Goal: Information Seeking & Learning: Check status

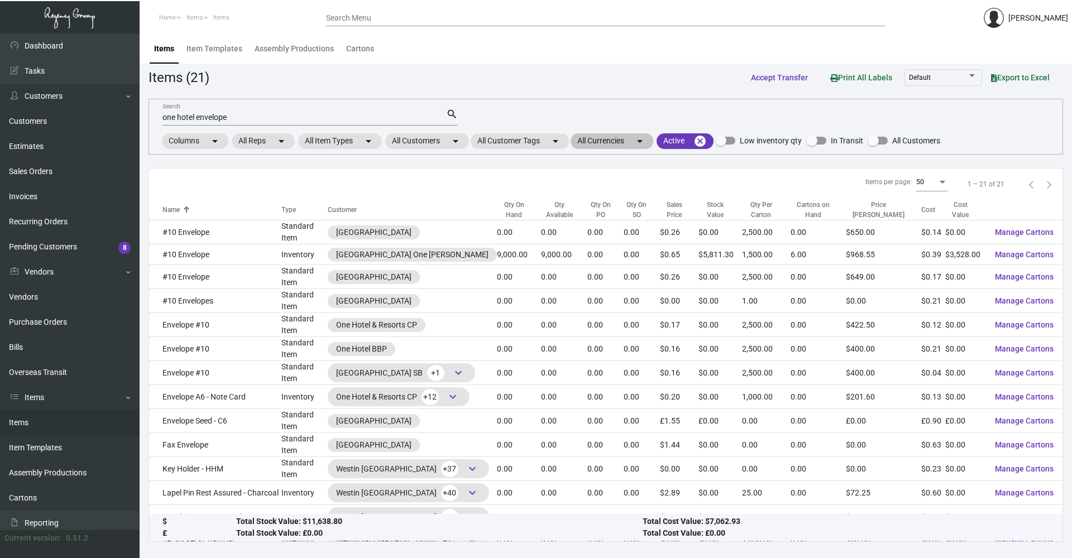
scroll to position [112, 0]
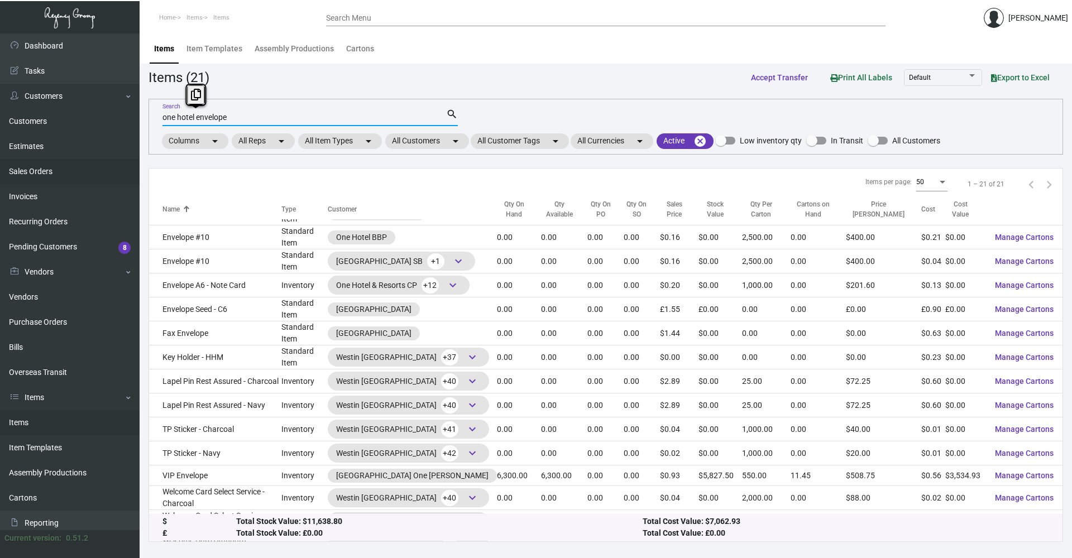
drag, startPoint x: 247, startPoint y: 119, endPoint x: 88, endPoint y: 161, distance: 164.0
click at [88, 161] on div "Dashboard Dashboard Tasks Customers Customers Estimates Sales Orders Invoices R…" at bounding box center [536, 296] width 1072 height 525
click at [517, 139] on mat-chip "All Customer Tags arrow_drop_down" at bounding box center [520, 141] width 98 height 16
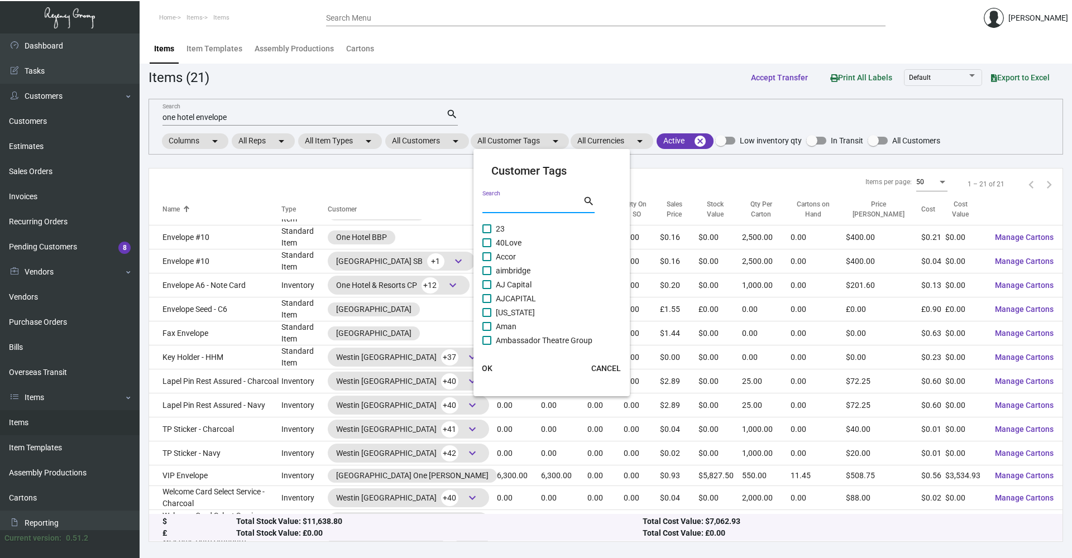
click at [500, 204] on input "Search" at bounding box center [533, 204] width 101 height 9
type input "one hot"
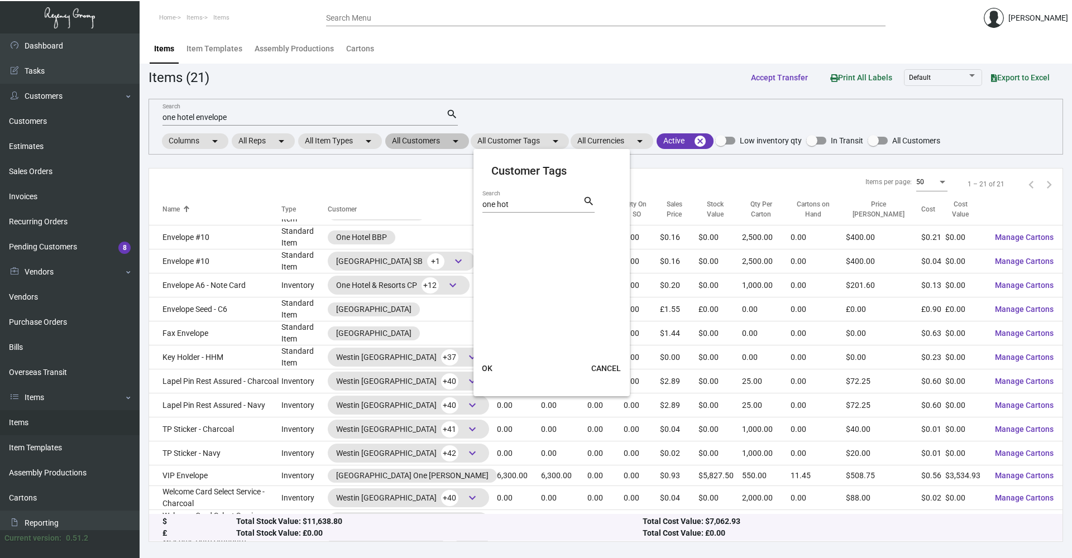
drag, startPoint x: 417, startPoint y: 136, endPoint x: 416, endPoint y: 144, distance: 7.9
click at [417, 138] on div at bounding box center [536, 279] width 1072 height 558
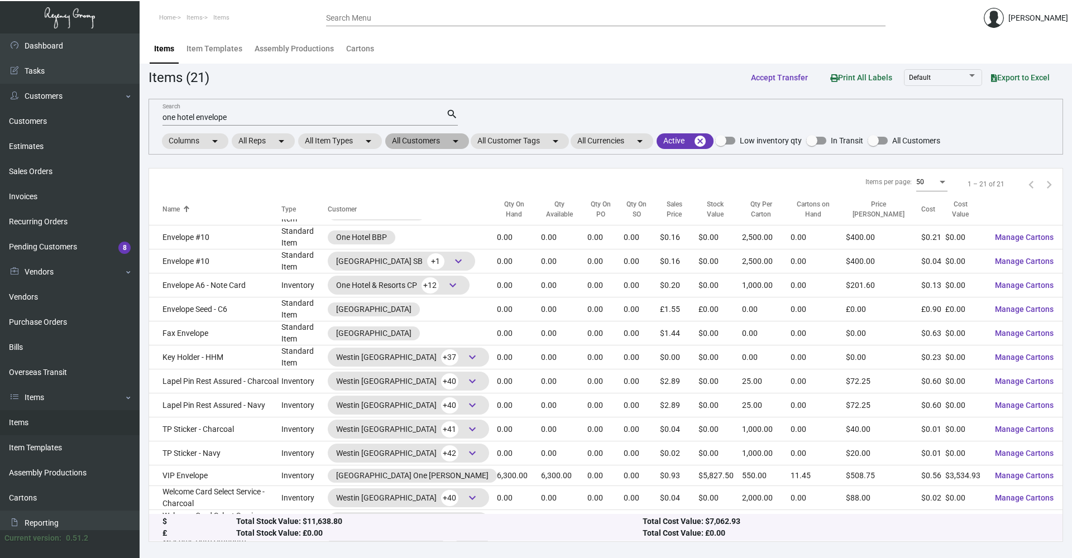
click at [416, 144] on mat-chip "All Customers arrow_drop_down" at bounding box center [427, 141] width 84 height 16
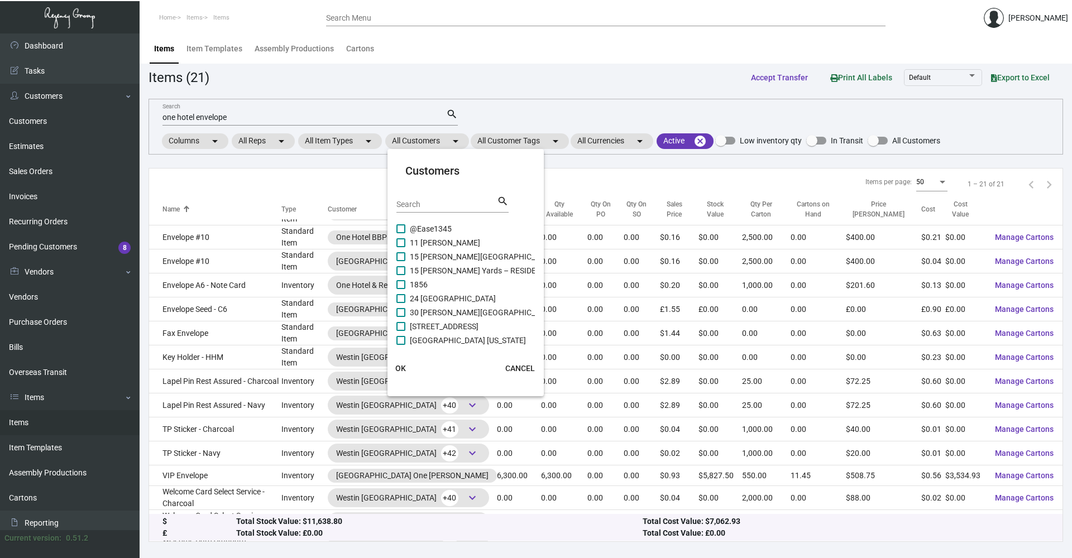
click at [419, 204] on input "Search" at bounding box center [447, 204] width 101 height 9
type input "one hotel"
click at [399, 281] on span at bounding box center [401, 284] width 9 height 9
click at [400, 289] on input "One Hotel BBP" at bounding box center [400, 289] width 1 height 1
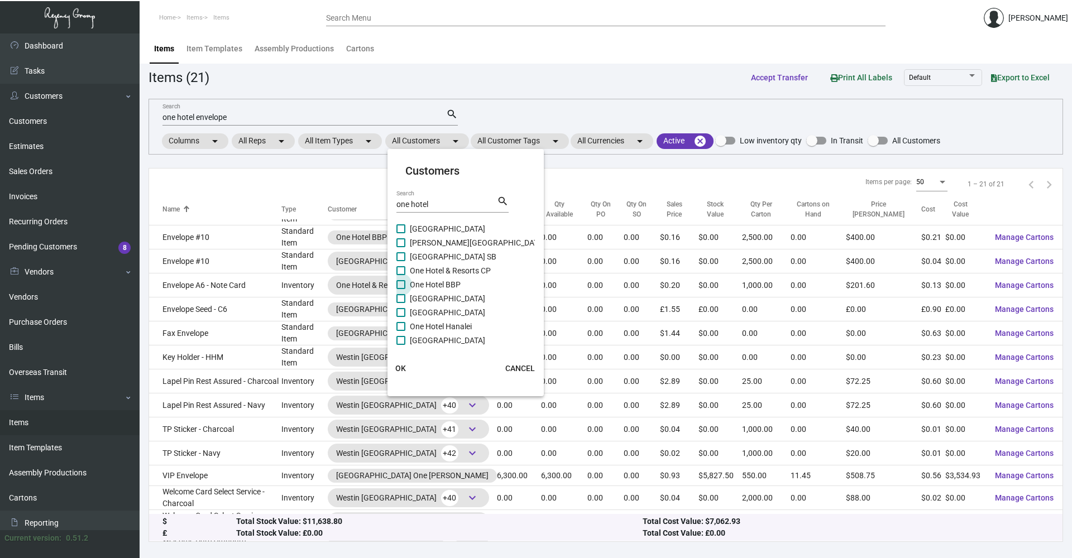
checkbox input "true"
click at [405, 361] on button "OK" at bounding box center [401, 369] width 36 height 20
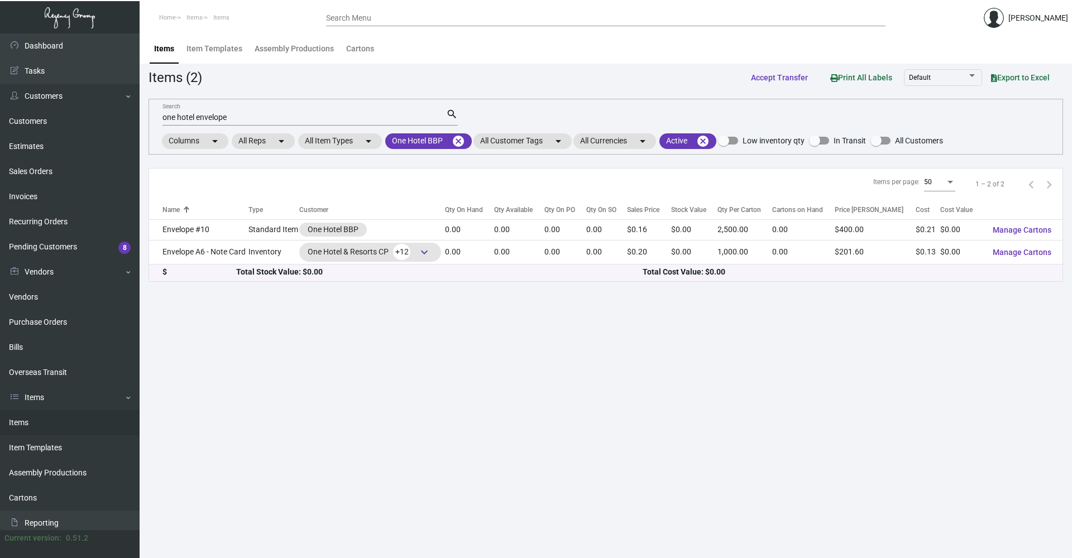
drag, startPoint x: 233, startPoint y: 110, endPoint x: 153, endPoint y: 124, distance: 81.1
click at [153, 124] on div "one hotel envelope Search search Columns arrow_drop_down All Reps arrow_drop_do…" at bounding box center [606, 127] width 915 height 56
drag, startPoint x: 153, startPoint y: 120, endPoint x: 175, endPoint y: 120, distance: 21.8
click at [158, 120] on div "one hotel envelope Search search Columns arrow_drop_down All Reps arrow_drop_do…" at bounding box center [606, 127] width 915 height 56
drag, startPoint x: 230, startPoint y: 113, endPoint x: 94, endPoint y: 120, distance: 135.3
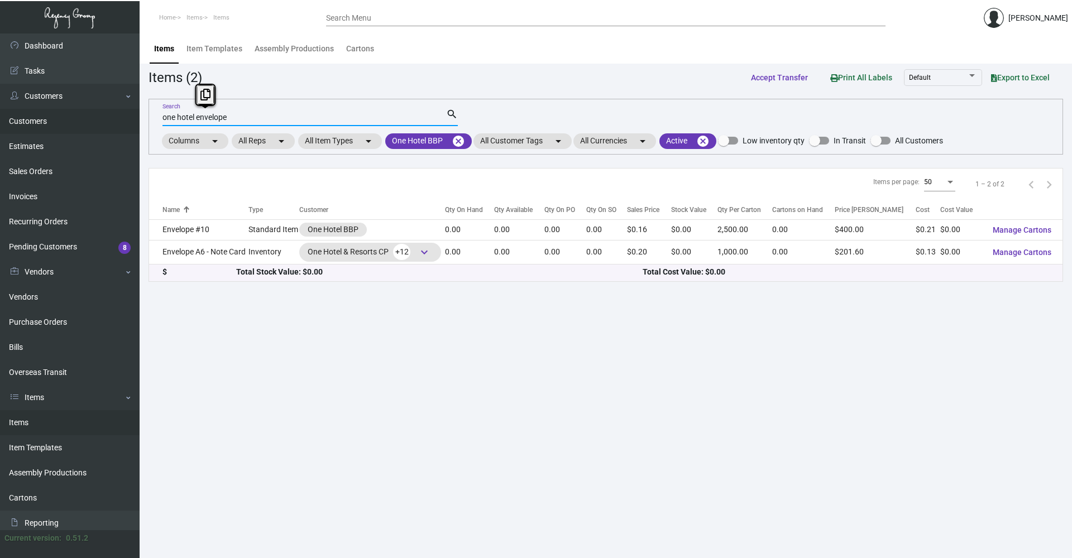
click at [95, 120] on div "Dashboard Dashboard Tasks Customers Customers Estimates Sales Orders Invoices R…" at bounding box center [536, 296] width 1072 height 525
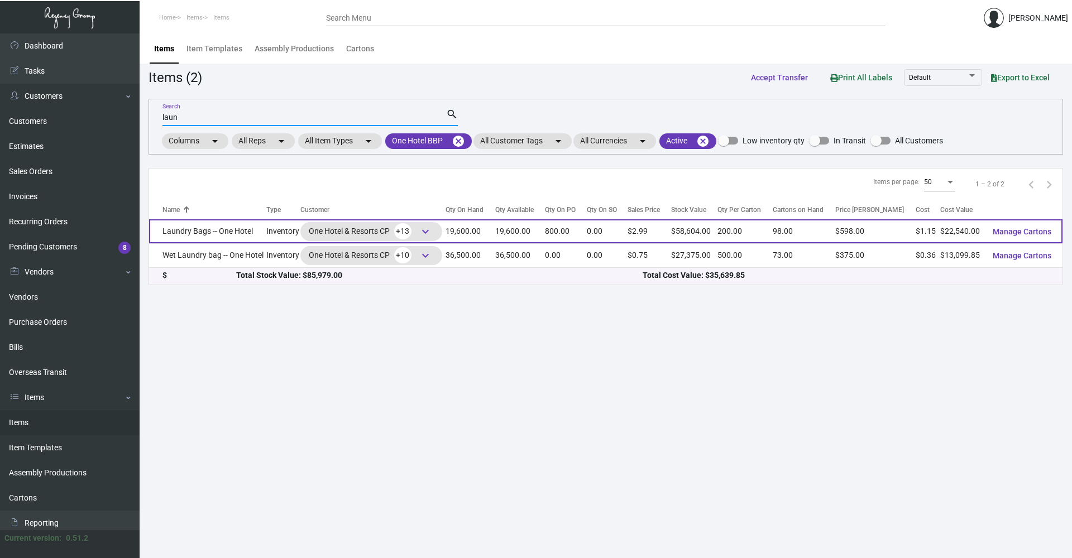
type input "laun"
click at [222, 233] on td "Laundry Bags -- One Hotel" at bounding box center [207, 231] width 117 height 24
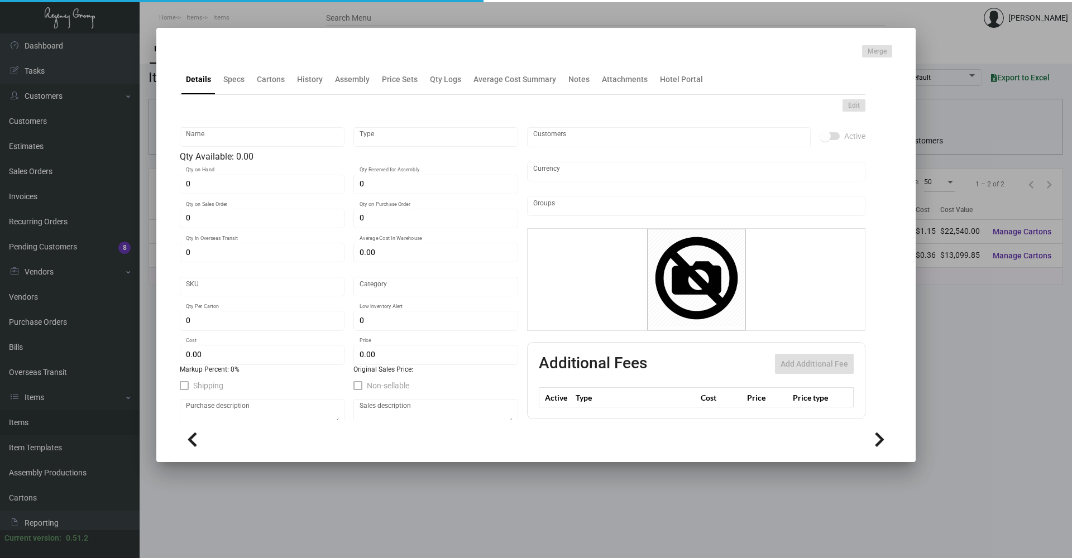
type input "Laundry Bags -- One Hotel"
type input "Inventory"
type input "19,600"
type input "800"
type input "1,500"
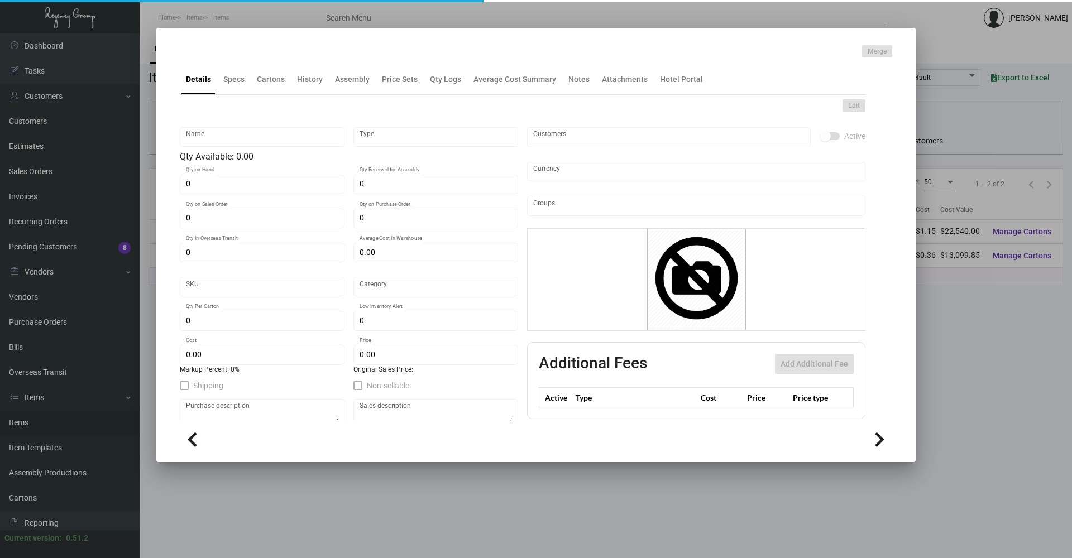
type input "$ 4.25"
type input "39"
type input "Standard"
type input "200"
type input "3,000"
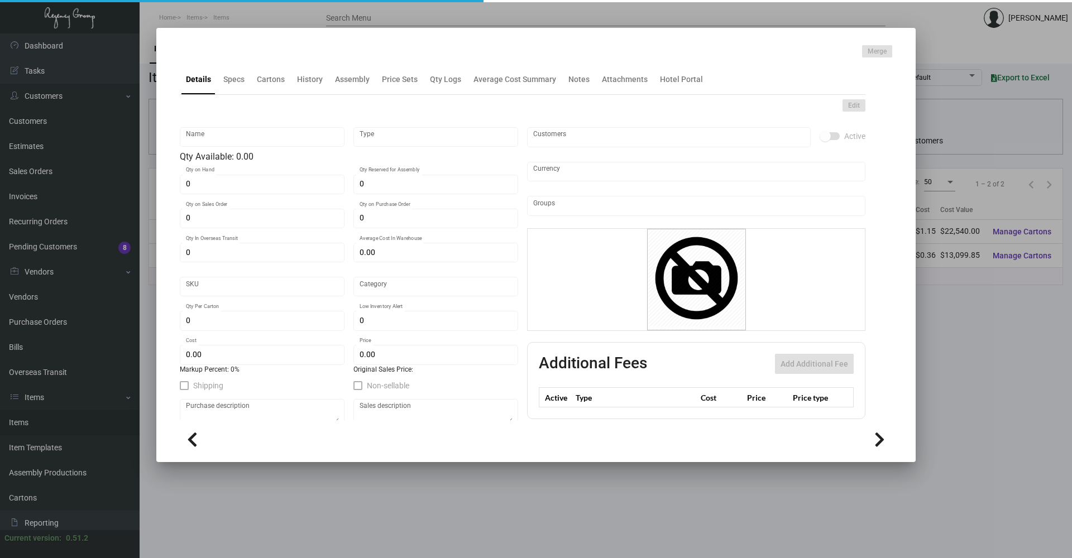
type input "$ 1.15"
type input "$ 2.99"
type textarea "Laundry Bags: size 17"W x 23"H, recycled 100% cotton stock, printing 2 color on…"
type textarea "Laundry Bags"
checkbox input "true"
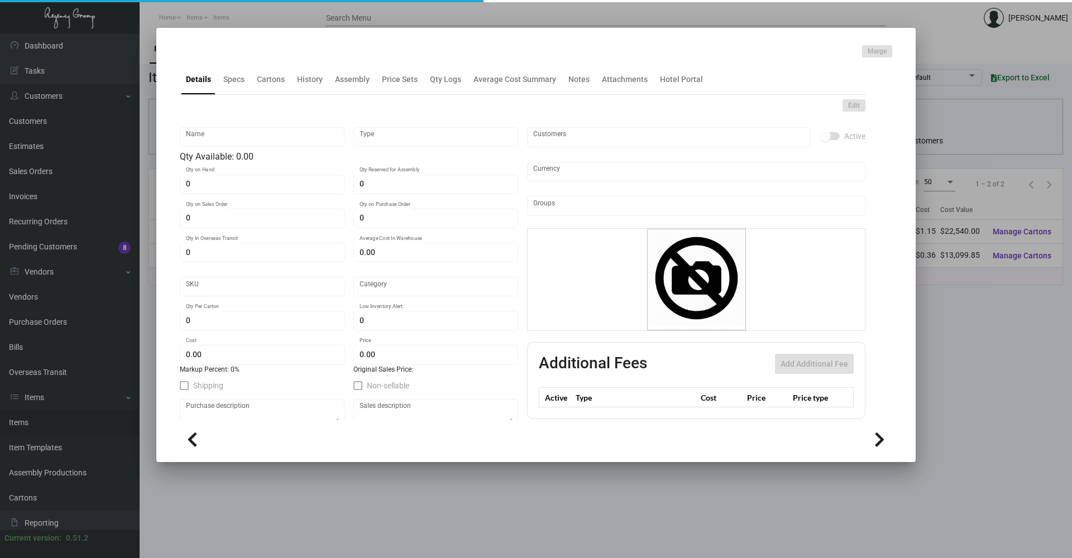
checkbox input "true"
type input "United States Dollar $"
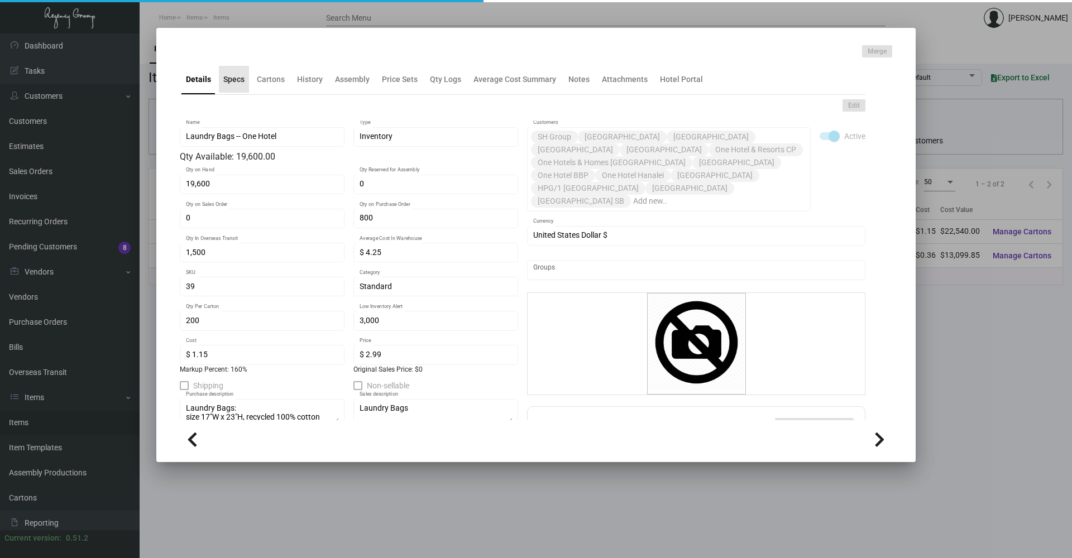
click at [238, 84] on div "Specs" at bounding box center [233, 80] width 21 height 12
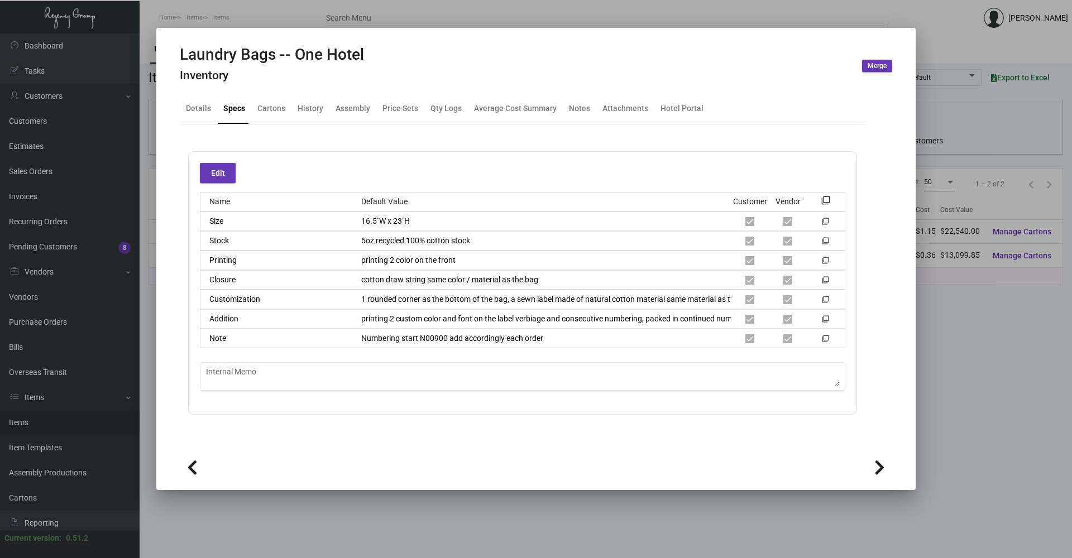
click at [879, 461] on icon at bounding box center [880, 468] width 11 height 17
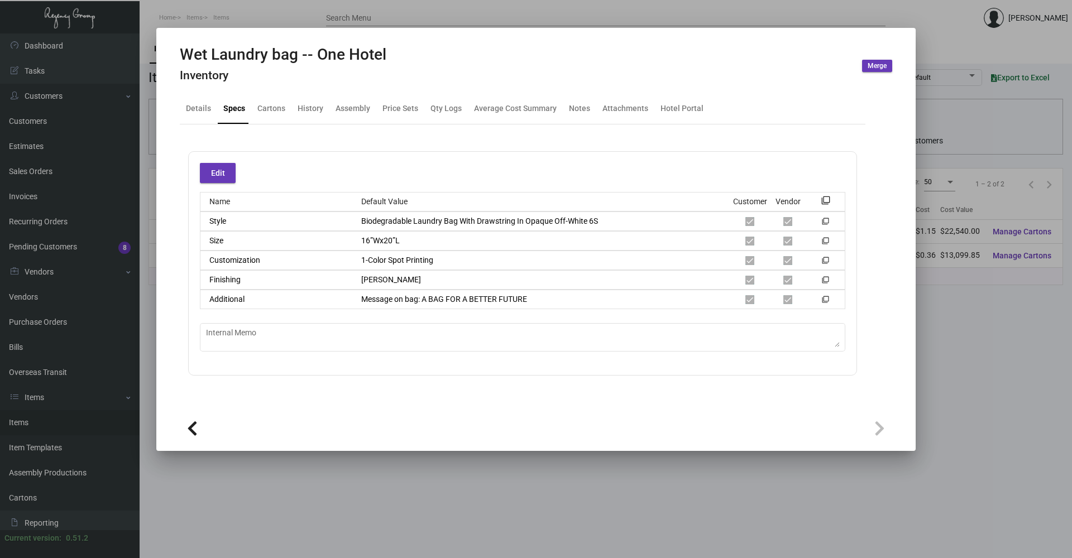
drag, startPoint x: 190, startPoint y: 425, endPoint x: 192, endPoint y: 418, distance: 7.3
click at [191, 419] on button at bounding box center [192, 428] width 25 height 25
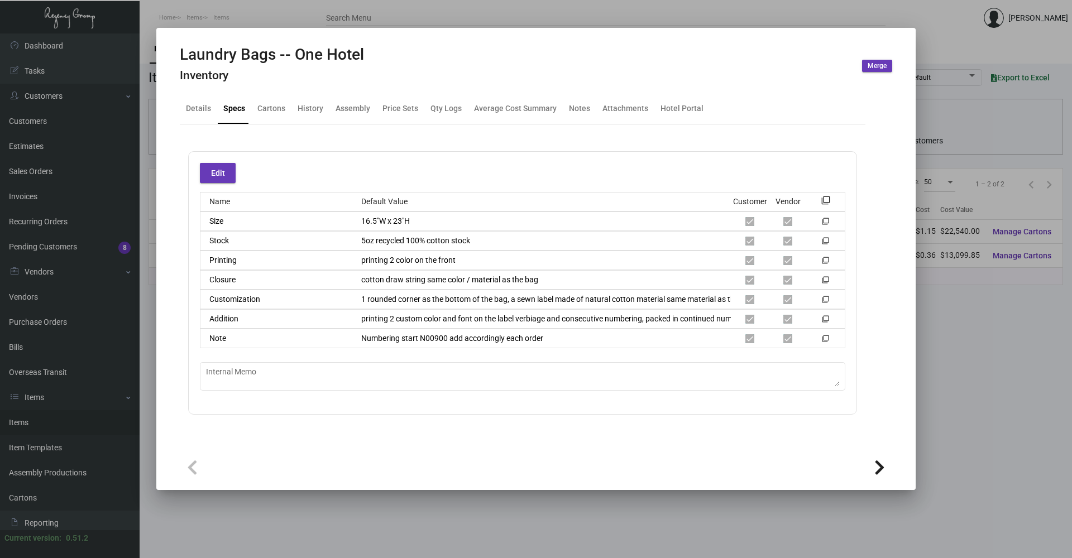
drag, startPoint x: 343, startPoint y: 531, endPoint x: 332, endPoint y: 498, distance: 34.1
click at [342, 527] on div at bounding box center [536, 279] width 1072 height 558
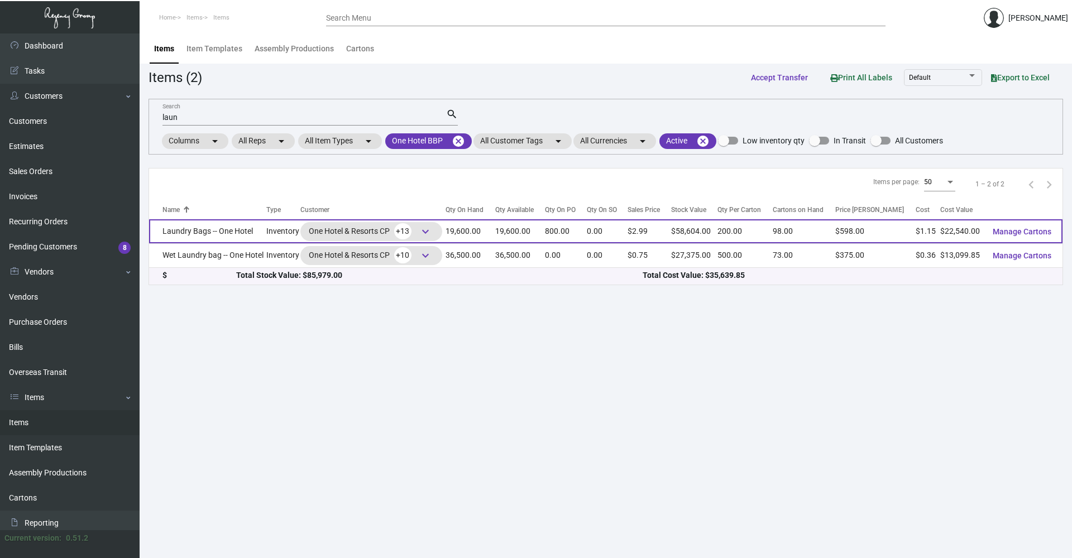
click at [237, 238] on td "Laundry Bags -- One Hotel" at bounding box center [207, 231] width 117 height 24
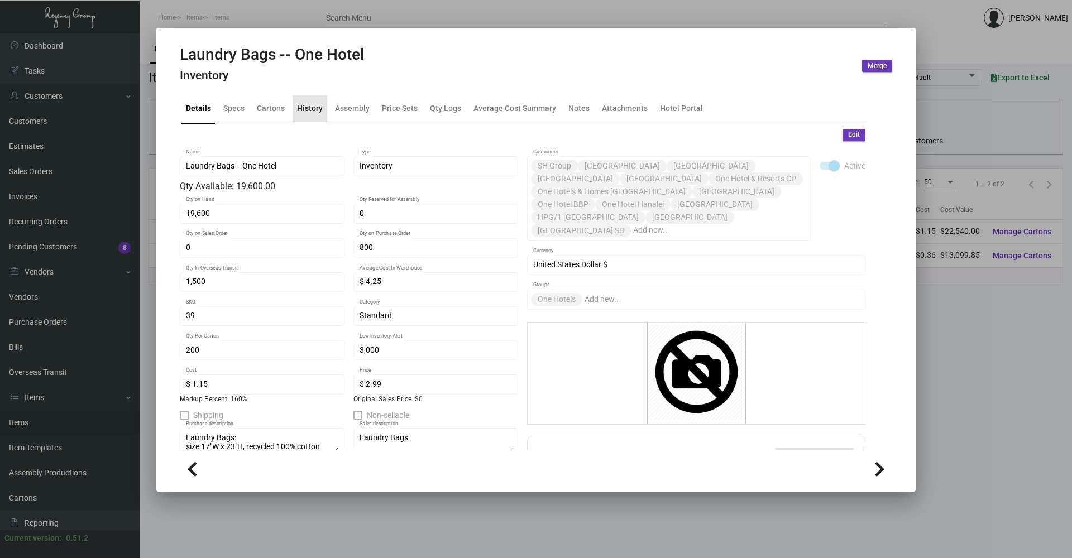
click at [311, 103] on div "History" at bounding box center [310, 109] width 26 height 12
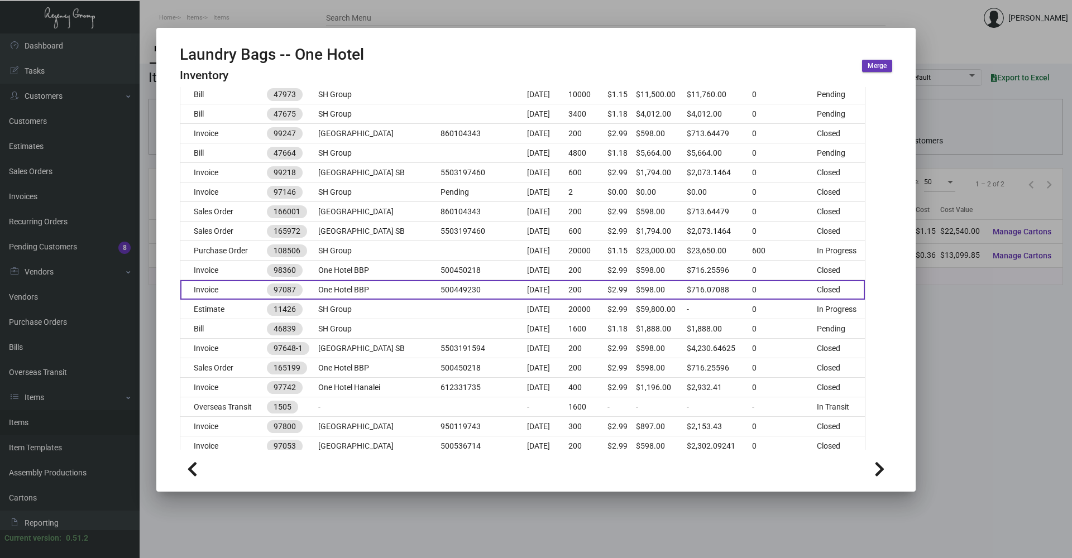
scroll to position [279, 0]
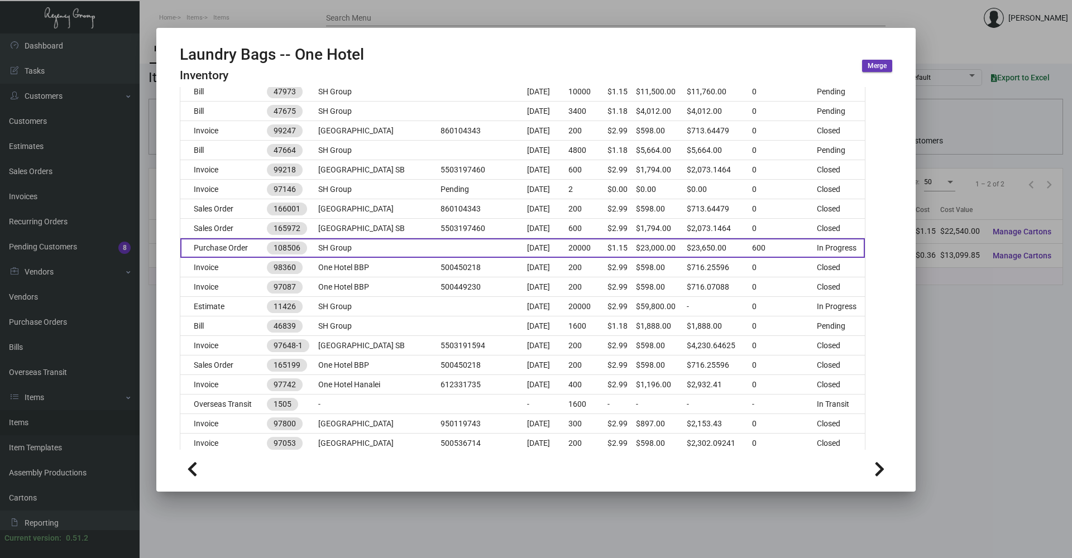
click at [385, 248] on td "SH Group" at bounding box center [379, 248] width 122 height 20
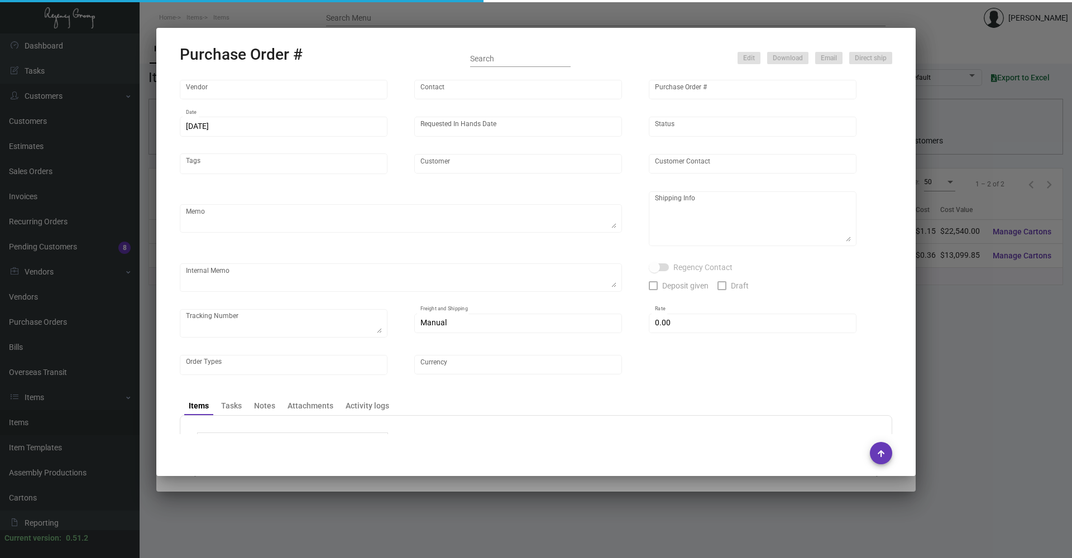
type input "Hangzhou [PERSON_NAME] Leisure Product Co. LTD"
type input "[PERSON_NAME]"
type input "108506"
type input "[DATE]"
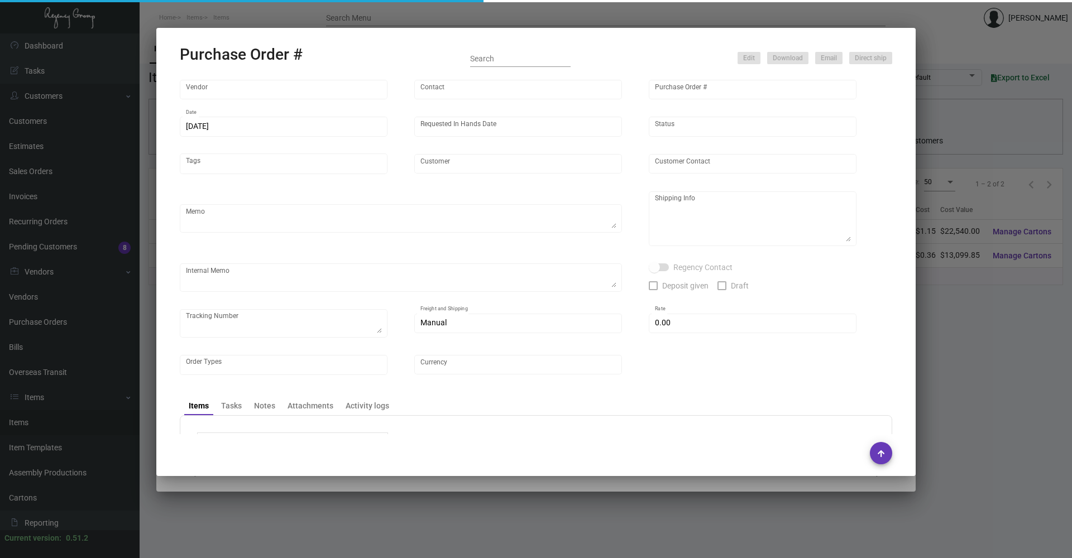
type input "SH Group"
type textarea "comb and 10K laundry bag ship out before CNY. 2600pcs laundry bag and 500pcs co…"
type textarea "Regency Group NJ - [PERSON_NAME] [STREET_ADDRESS]"
checkbox input "true"
type input "$ 0.00"
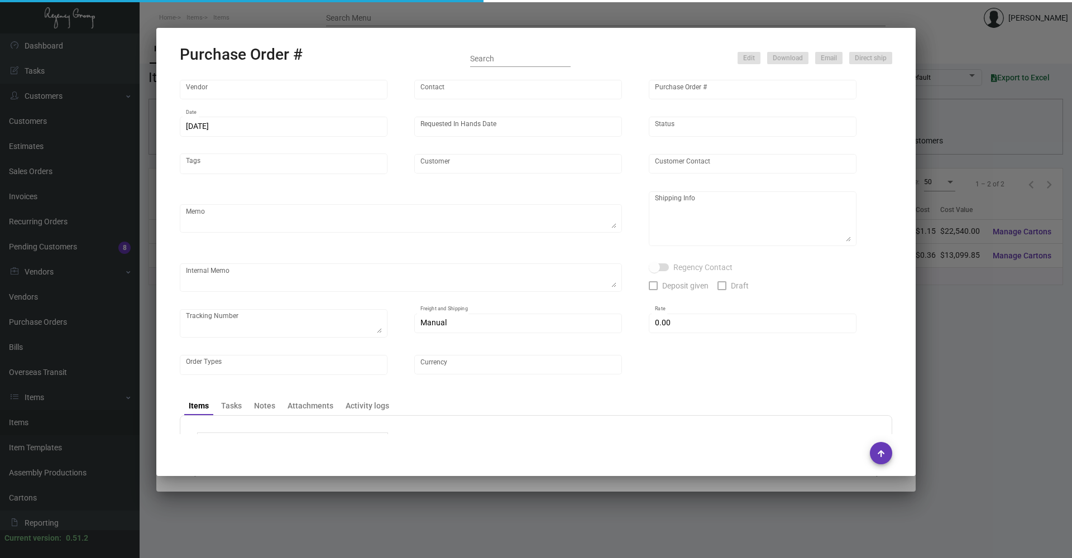
type input "United States Dollar $"
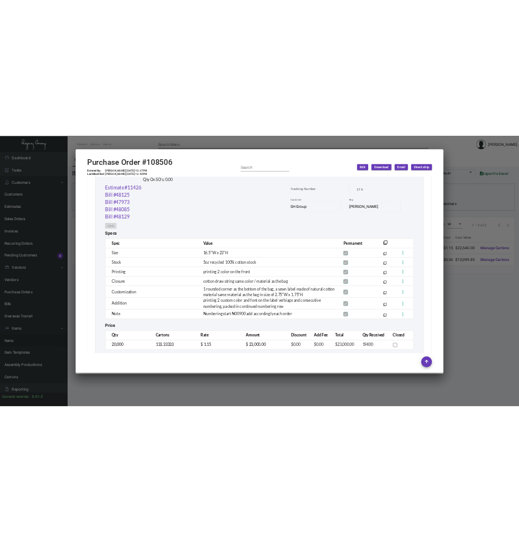
scroll to position [968, 0]
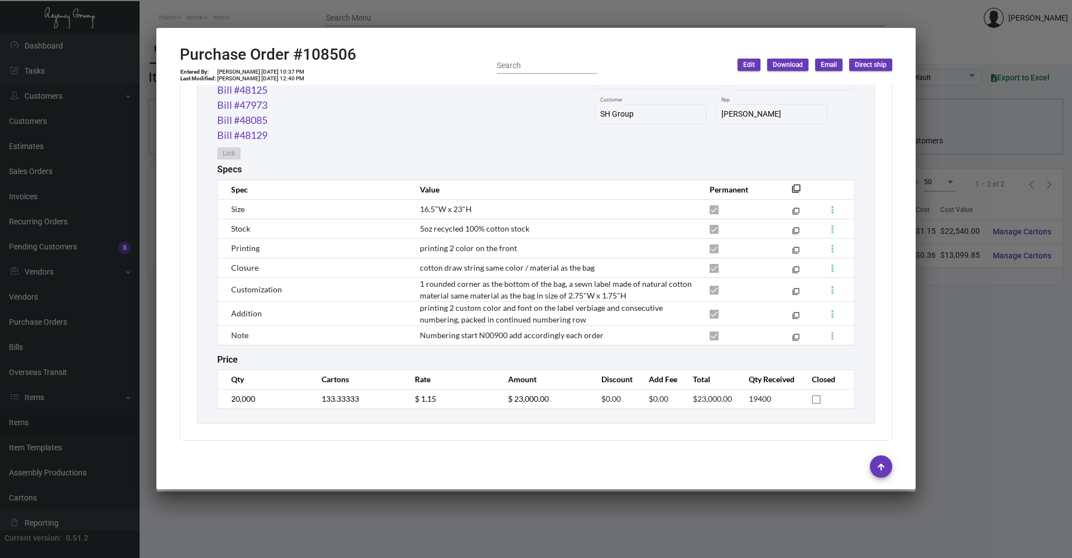
click at [485, 522] on div at bounding box center [536, 279] width 1072 height 558
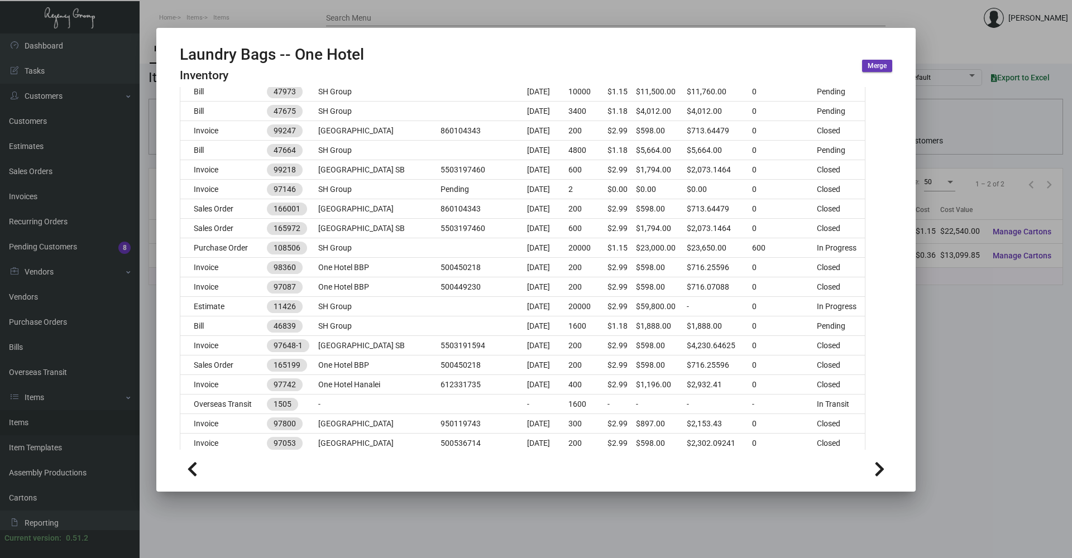
click at [480, 508] on div at bounding box center [536, 279] width 1072 height 558
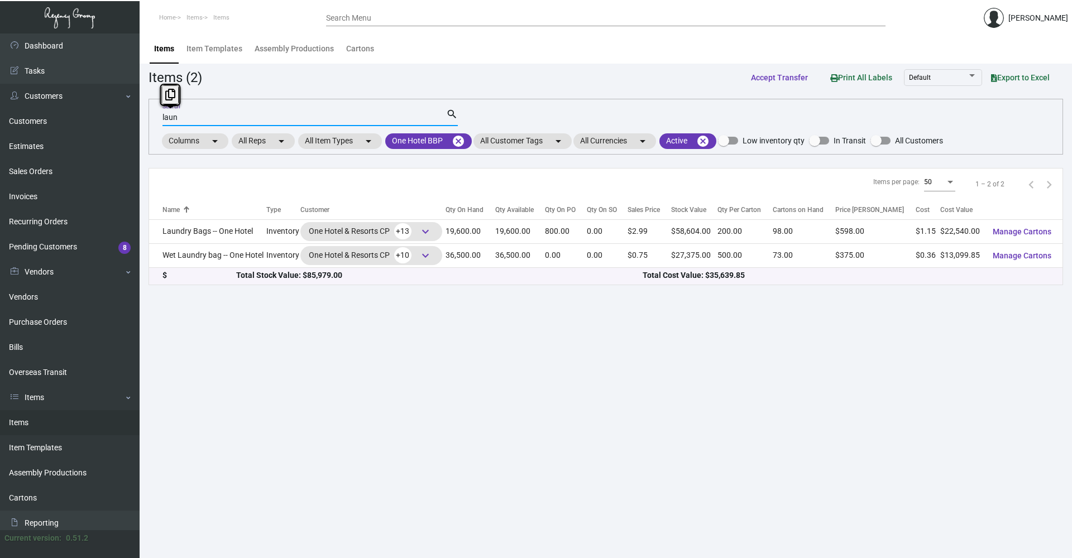
drag, startPoint x: 225, startPoint y: 118, endPoint x: 174, endPoint y: 123, distance: 51.1
click at [156, 125] on div "laun Search search Columns arrow_drop_down All Reps arrow_drop_down All Item Ty…" at bounding box center [606, 127] width 915 height 56
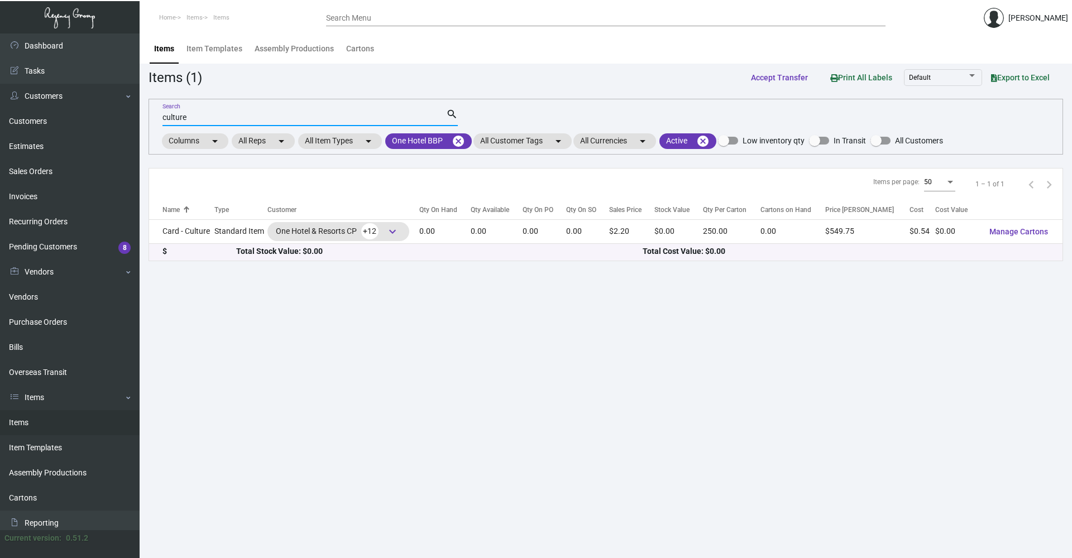
type input "culture"
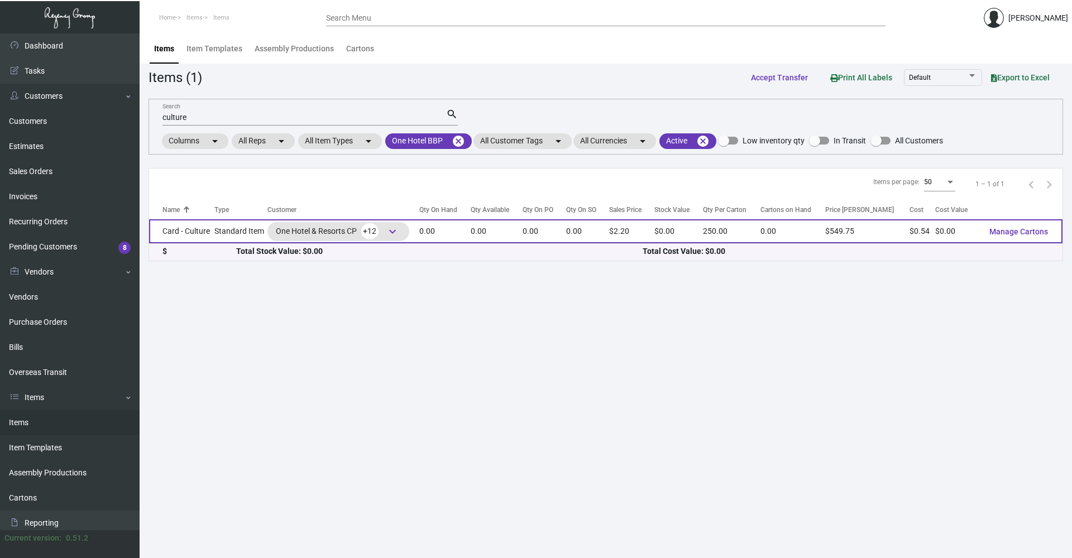
click at [222, 227] on td "Standard Item" at bounding box center [240, 231] width 53 height 24
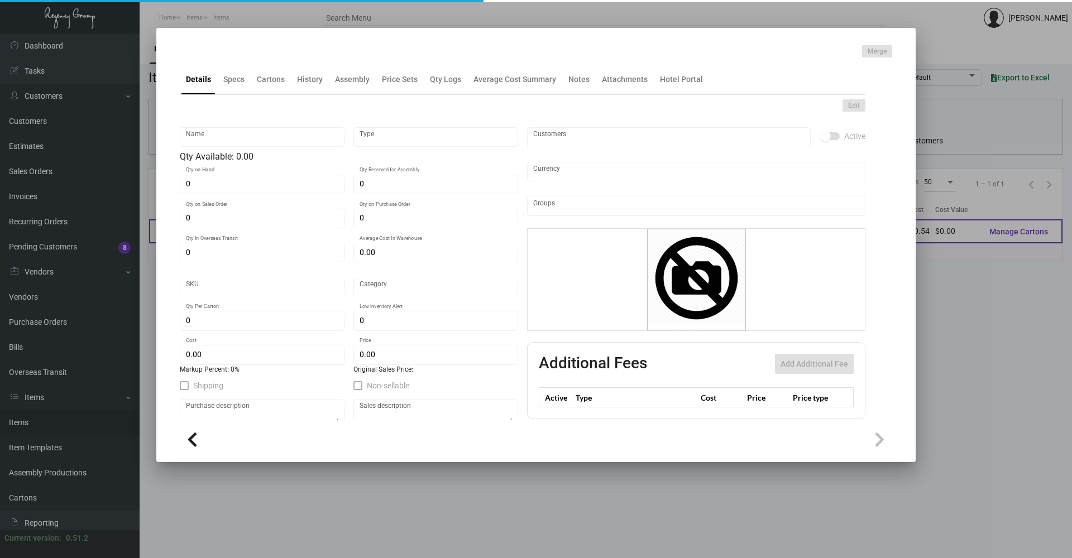
type input "Card - Culture"
type input "Standard Item"
type input "$ 0.00"
type input "33"
type input "Standard"
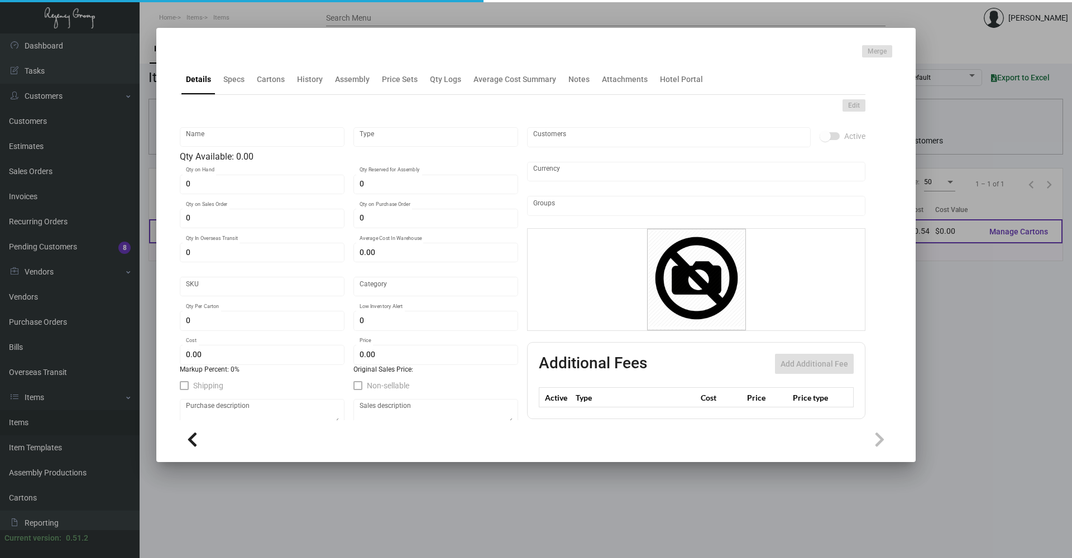
type input "250"
type input "$ 0.544"
type input "$ 2.199"
type textarea "One Hotels & Resort Culture card: Open size 6.375 x 3.375, closed size 2.125x3.…"
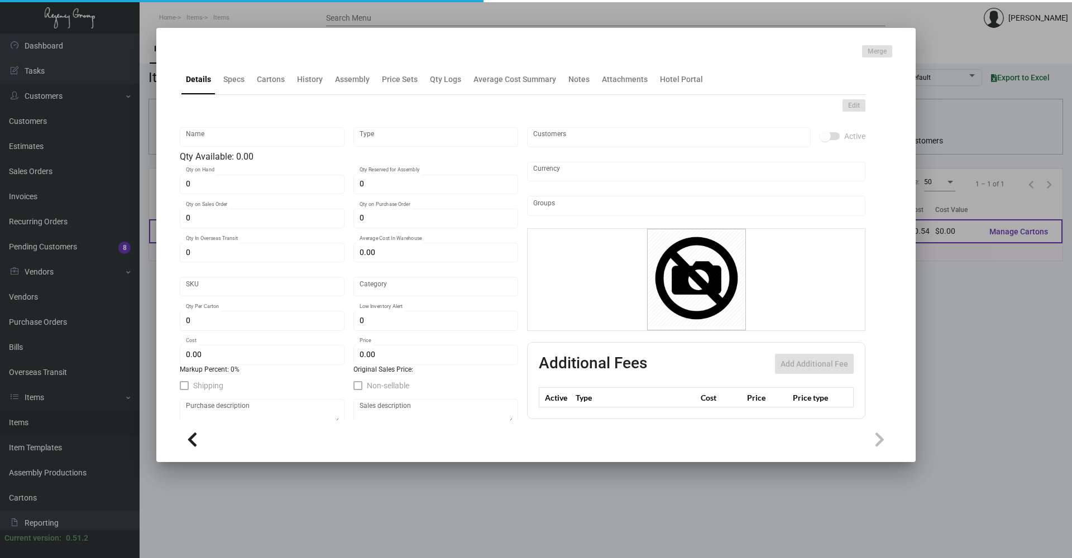
checkbox input "true"
type input "United States Dollar $"
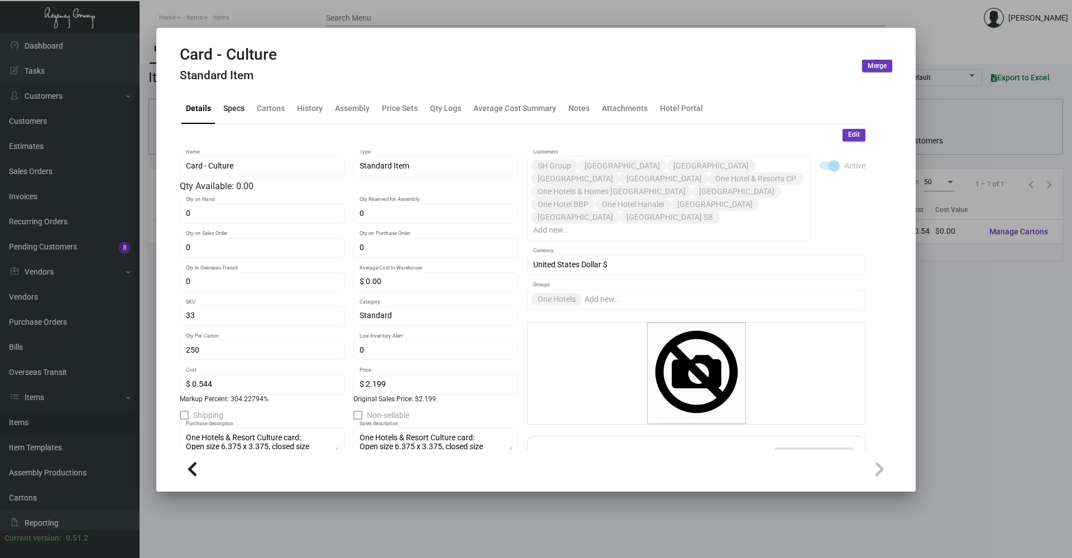
click at [230, 110] on div "Specs" at bounding box center [233, 109] width 21 height 12
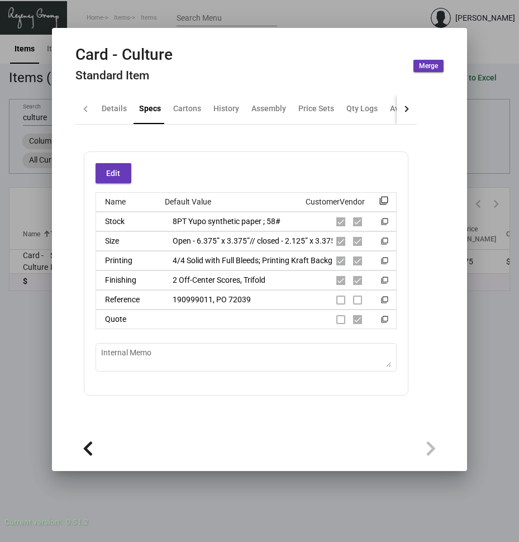
click at [118, 13] on div at bounding box center [259, 271] width 519 height 542
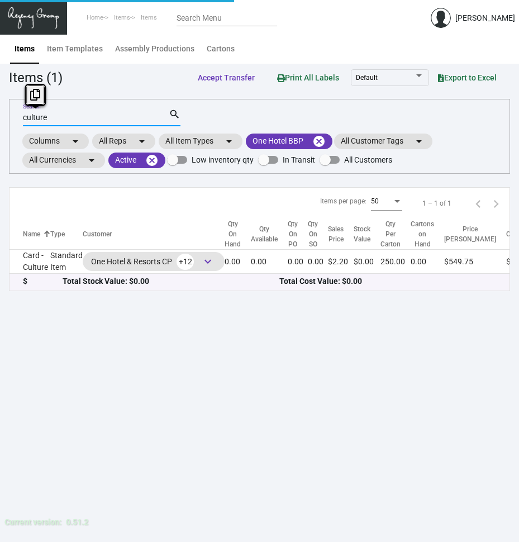
drag, startPoint x: 63, startPoint y: 118, endPoint x: 4, endPoint y: 138, distance: 62.0
click at [4, 138] on main "Items Item Templates Assembly Productions Cartons Items (1) Accept Transfer Pri…" at bounding box center [259, 288] width 519 height 508
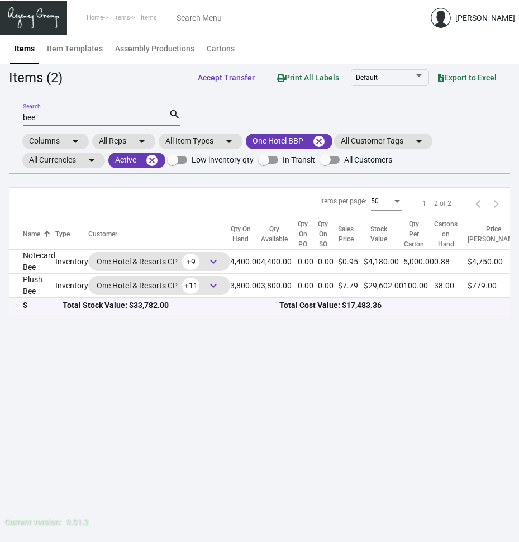
type input "bee"
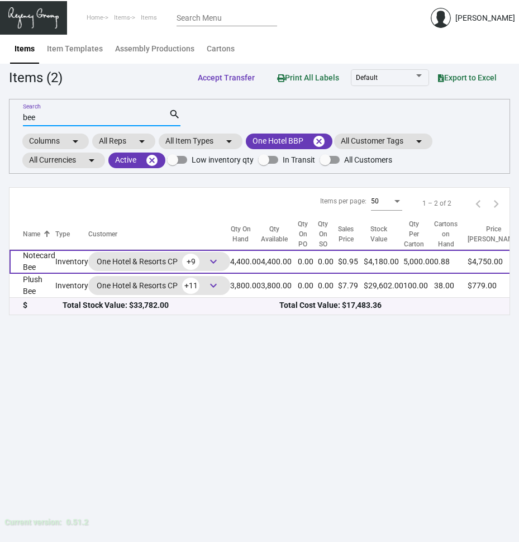
click at [22, 268] on td "Notecard Bee" at bounding box center [32, 262] width 46 height 24
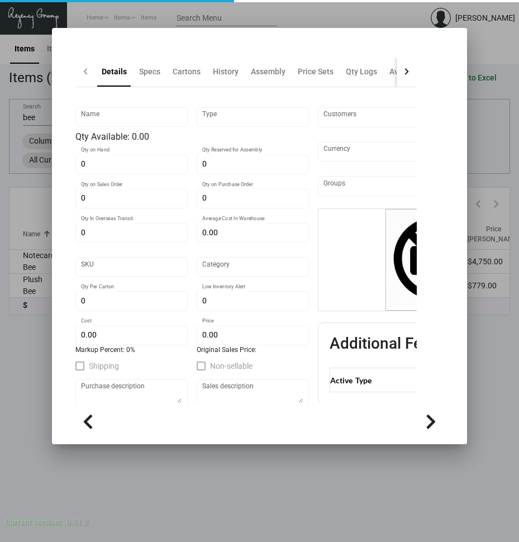
type input "Notecard Bee"
type input "Inventory"
type input "4,400"
type input "$ 0.4425"
type input "961-Notecard-59-INV"
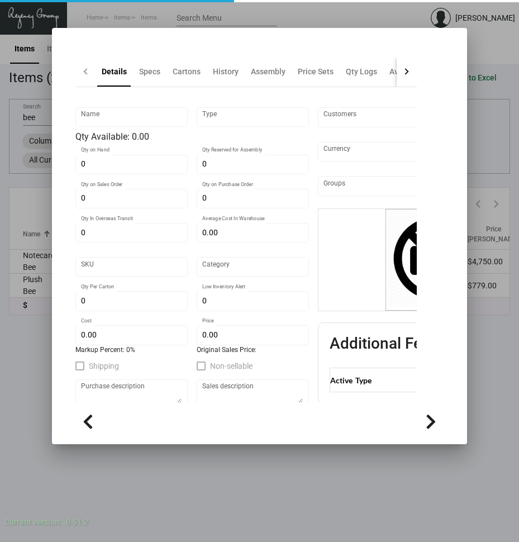
type input "Standard"
type input "5,000"
type input "$ 0.3894"
type input "$ 0.95"
checkbox input "true"
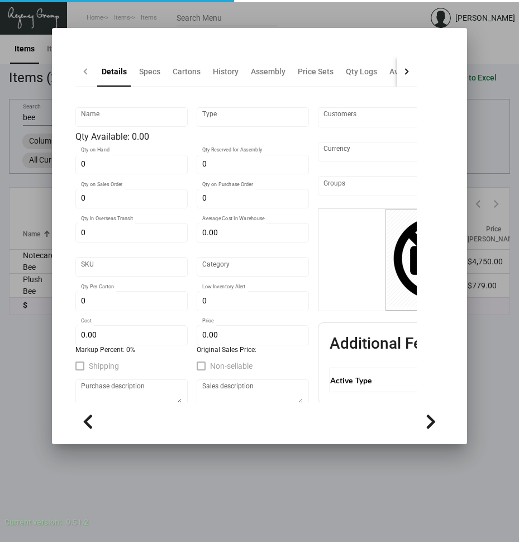
type input "United States Dollar $"
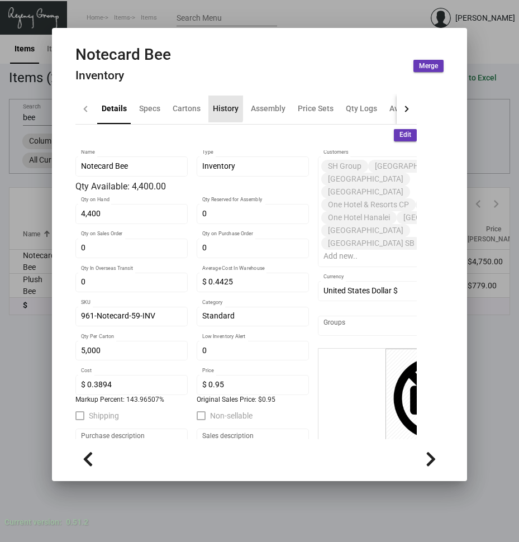
click at [208, 107] on div "History" at bounding box center [225, 109] width 35 height 27
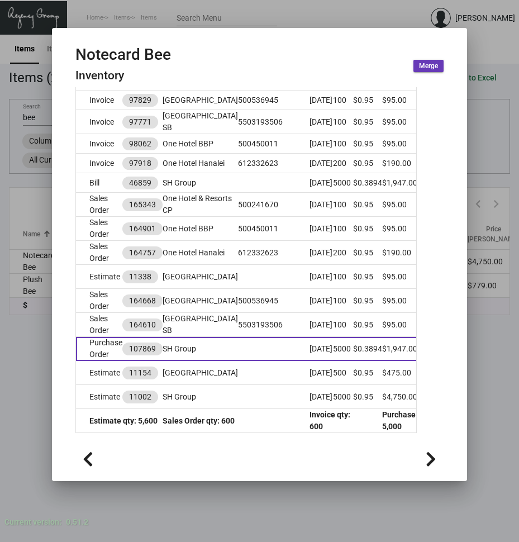
scroll to position [466, 0]
click at [238, 337] on td at bounding box center [273, 349] width 71 height 24
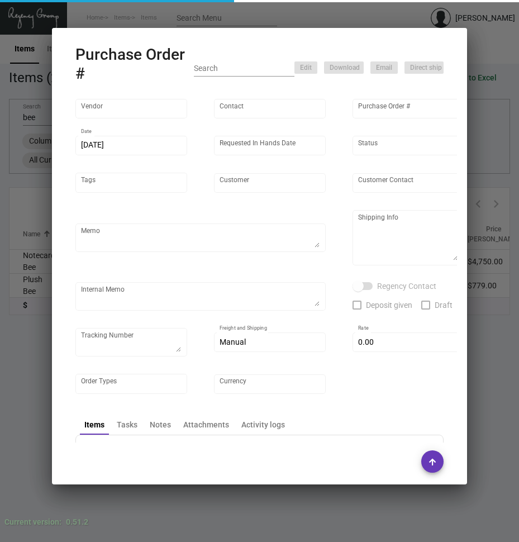
type input "Green Field Paper Company"
type input "[PERSON_NAME]"
type input "107869"
type input "[DATE]"
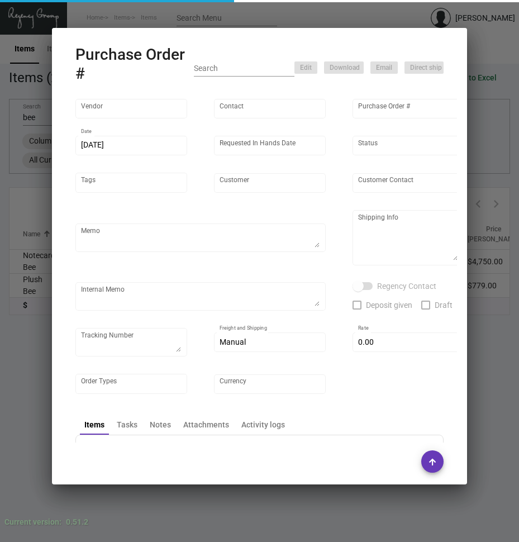
type input "SH Group"
type textarea "PLEASE SEND PDF PROOFS TO OUR ART TEAM ; [EMAIL_ADDRESS][DOMAIN_NAME] WITH ME I…"
type textarea "Regency Group NJ - [PERSON_NAME] [STREET_ADDRESS]"
type textarea "10.21 - Proofs APPROVED. TSW CC [DATE] 1246 Label provided to vendor to ship to…"
checkbox input "true"
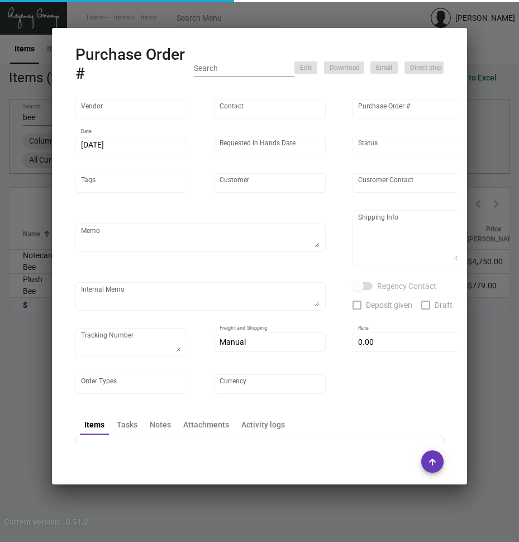
checkbox input "true"
type input "$ 0.00"
type input "United States Dollar $"
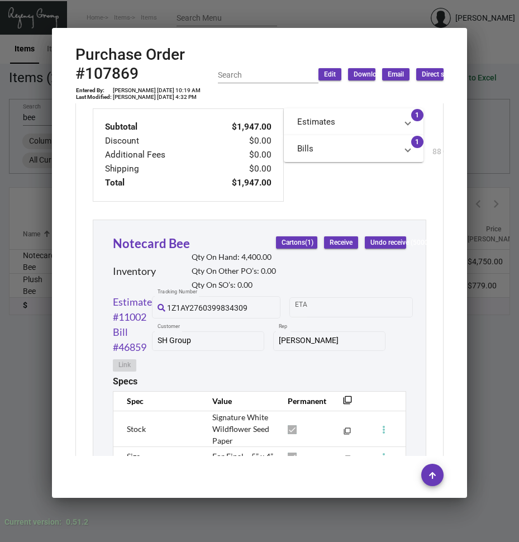
scroll to position [558, 0]
